Goal: Transaction & Acquisition: Book appointment/travel/reservation

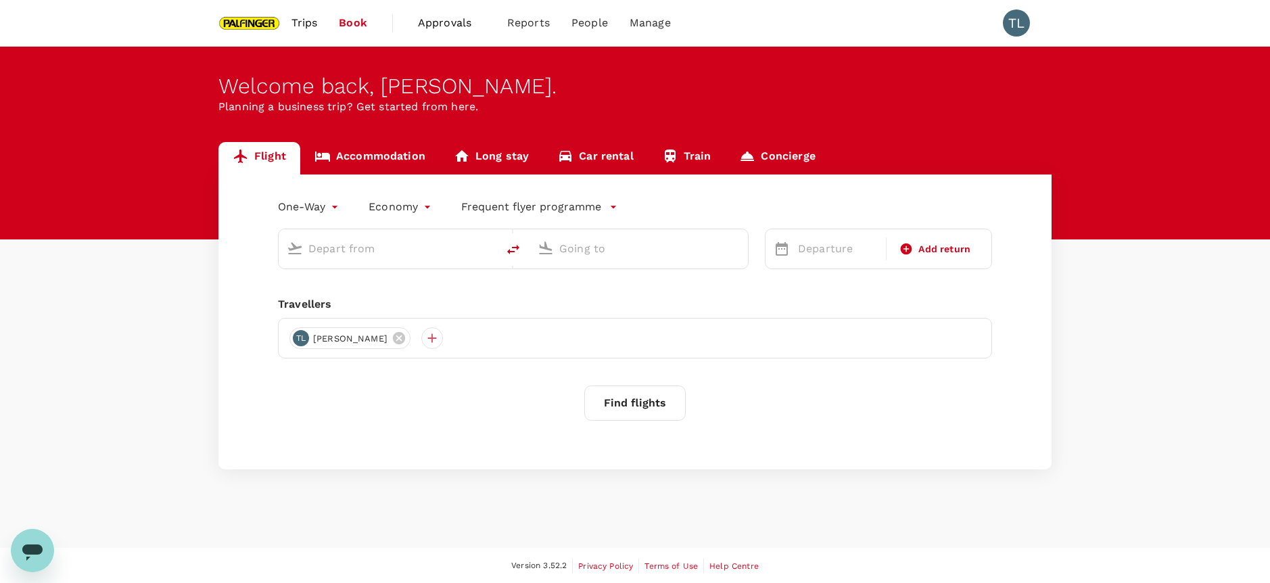
type input "roundtrip"
type input "Singapore Changi (SIN)"
type input "Bengaluru Intl (BLR)"
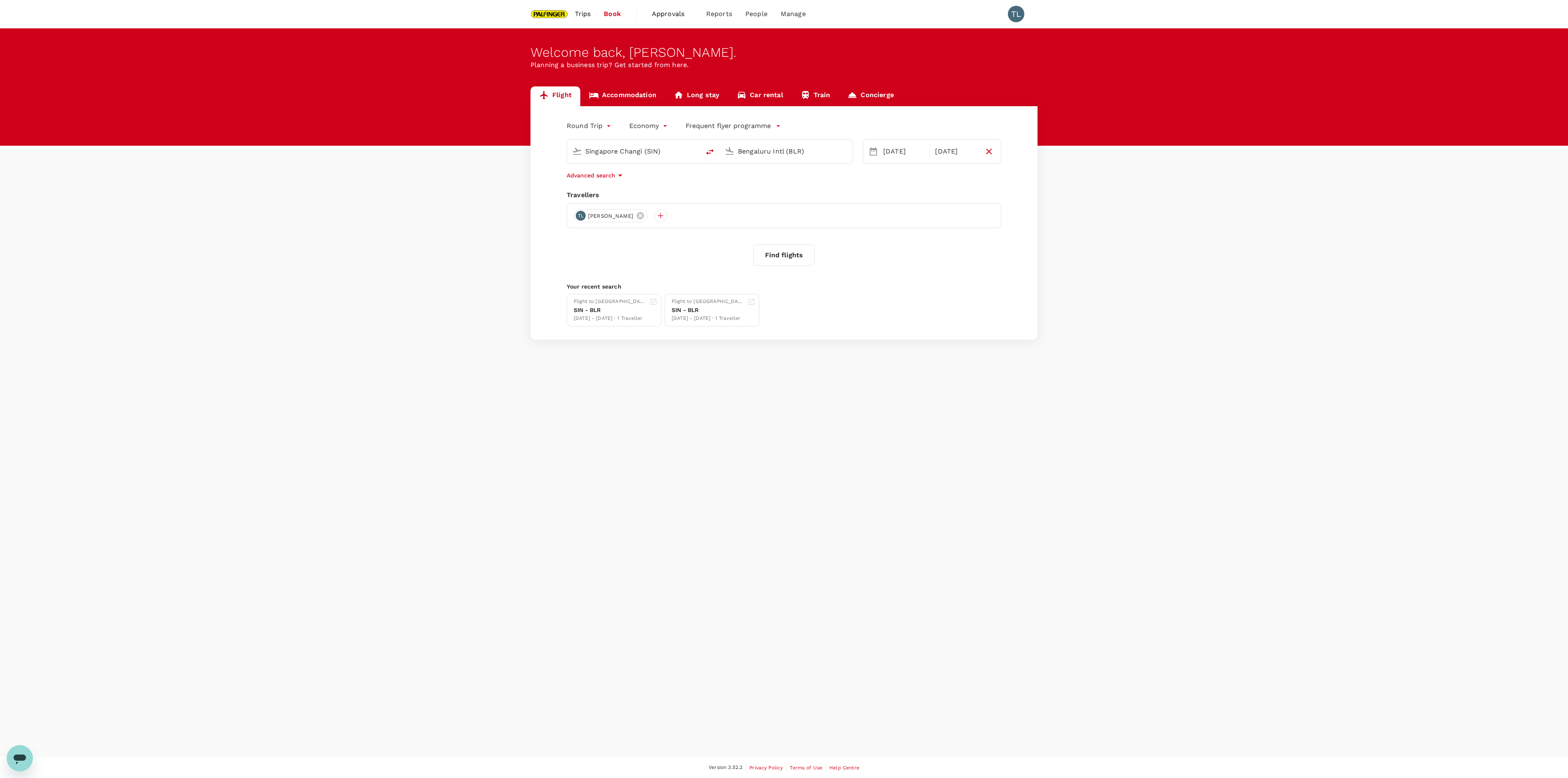
click at [575, 16] on span "Trips" at bounding box center [583, 14] width 16 height 10
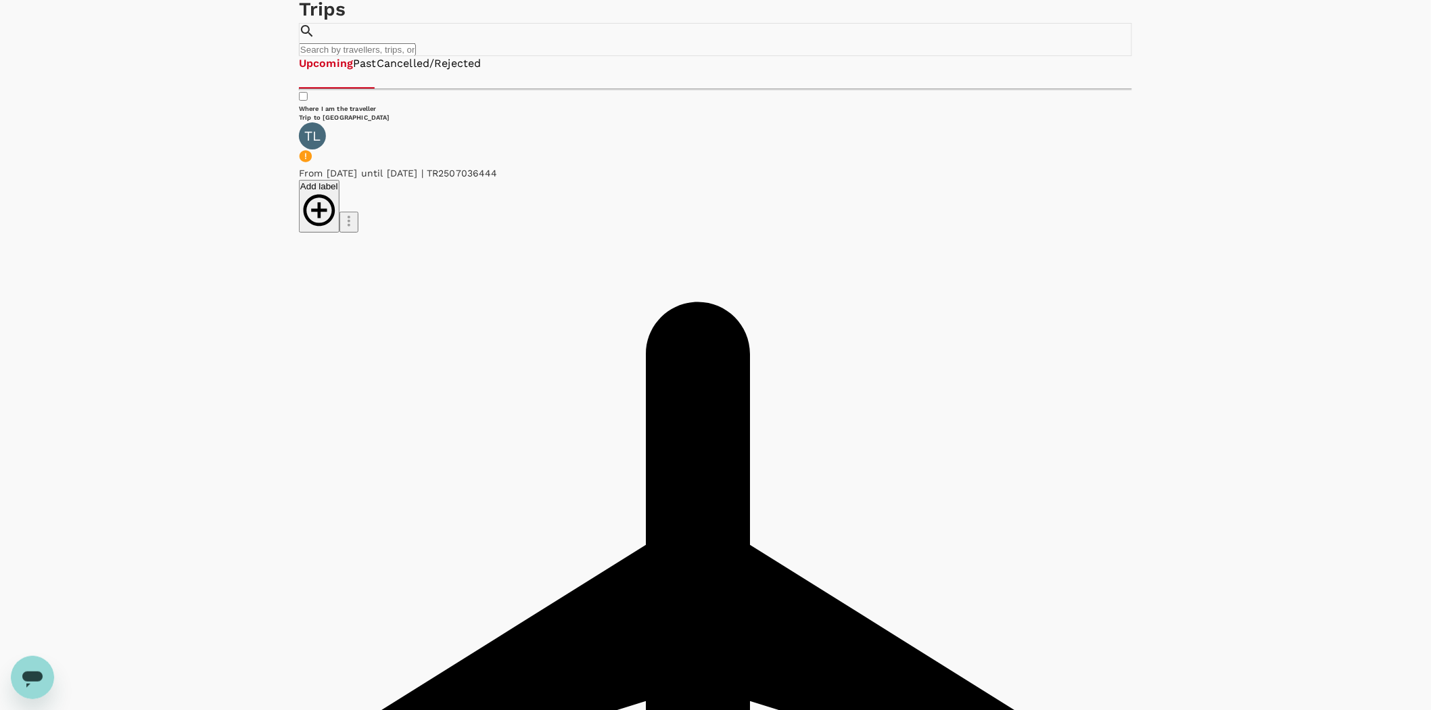
scroll to position [75, 0]
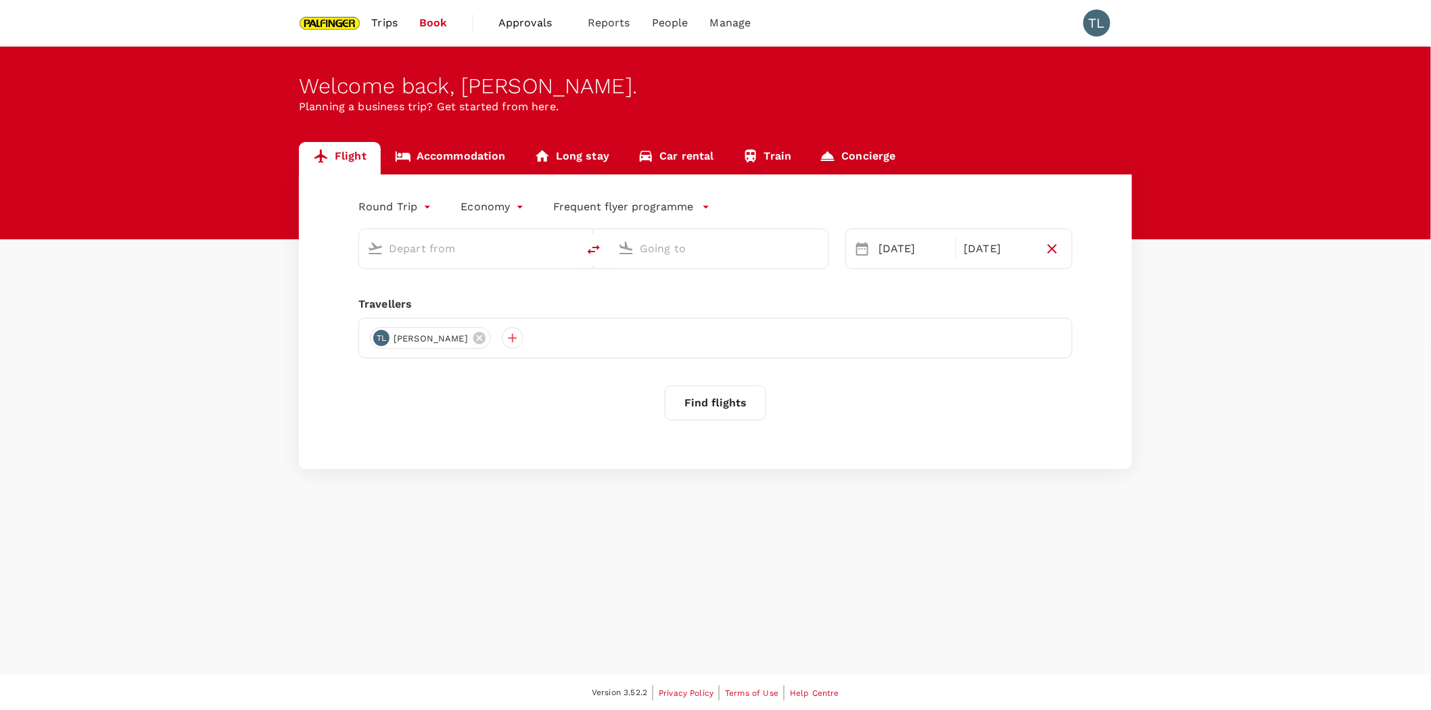
type input "Singapore Changi (SIN)"
type input "Bengaluru Intl (BLR)"
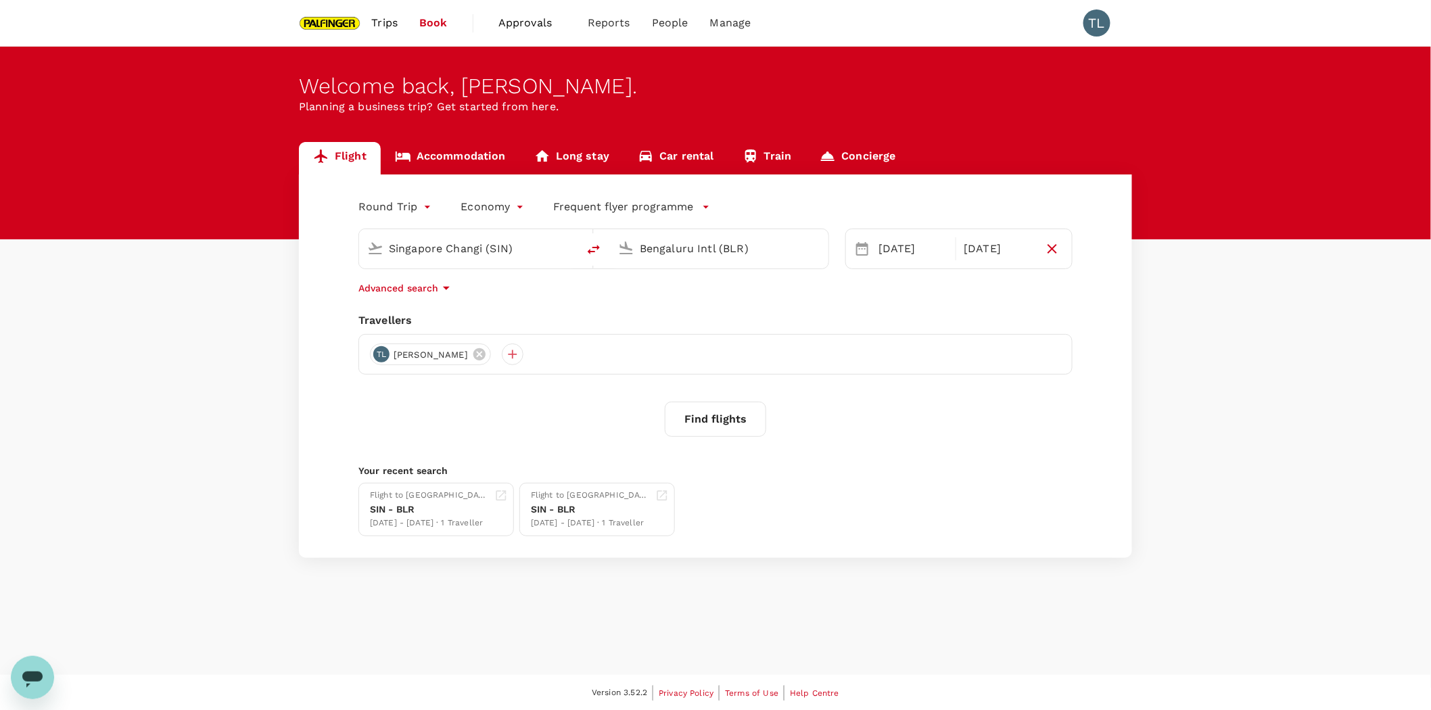
click at [387, 24] on span "Trips" at bounding box center [385, 23] width 26 height 16
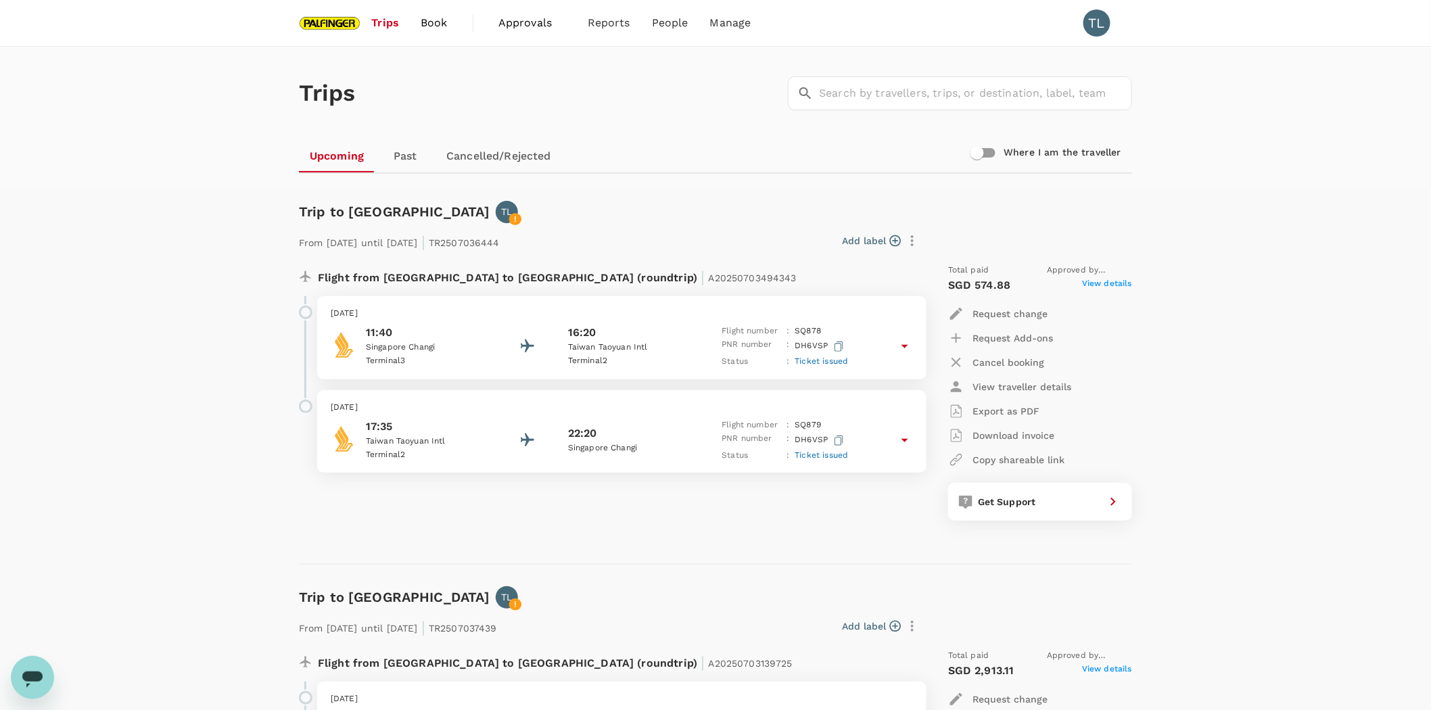
scroll to position [75, 0]
